Goal: Information Seeking & Learning: Check status

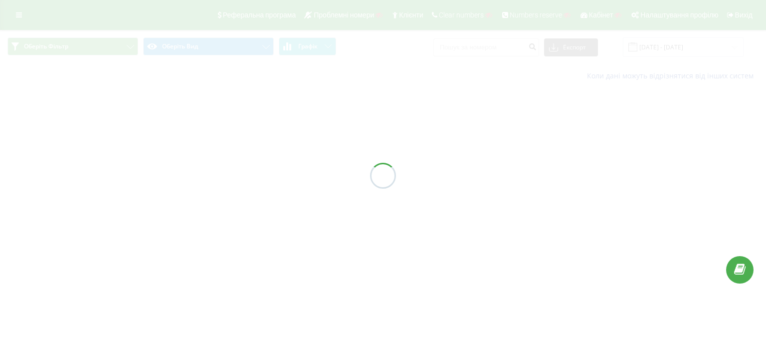
click at [488, 45] on div at bounding box center [383, 175] width 766 height 351
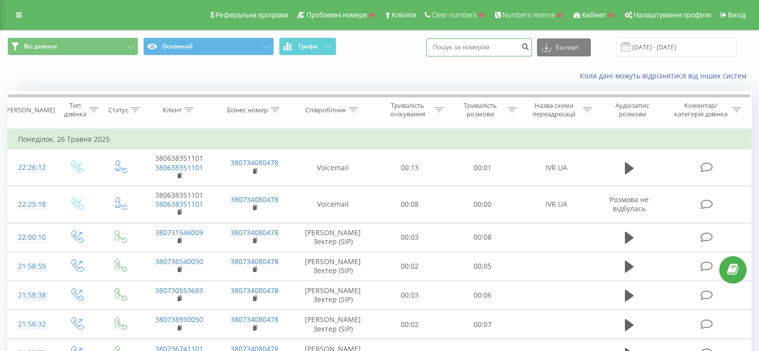
click at [483, 46] on input at bounding box center [479, 47] width 106 height 18
paste input "380660635623"
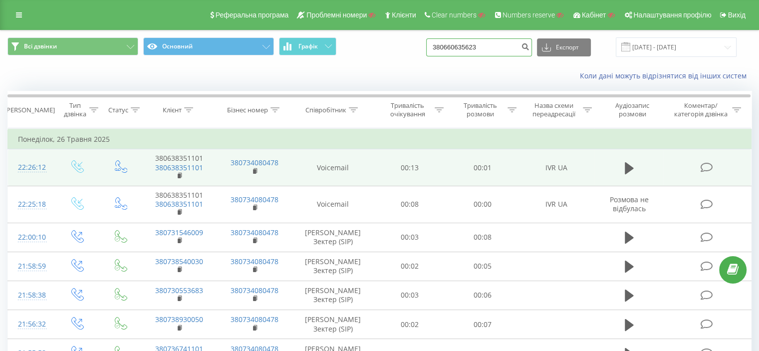
type input "380660635623"
